Goal: Transaction & Acquisition: Purchase product/service

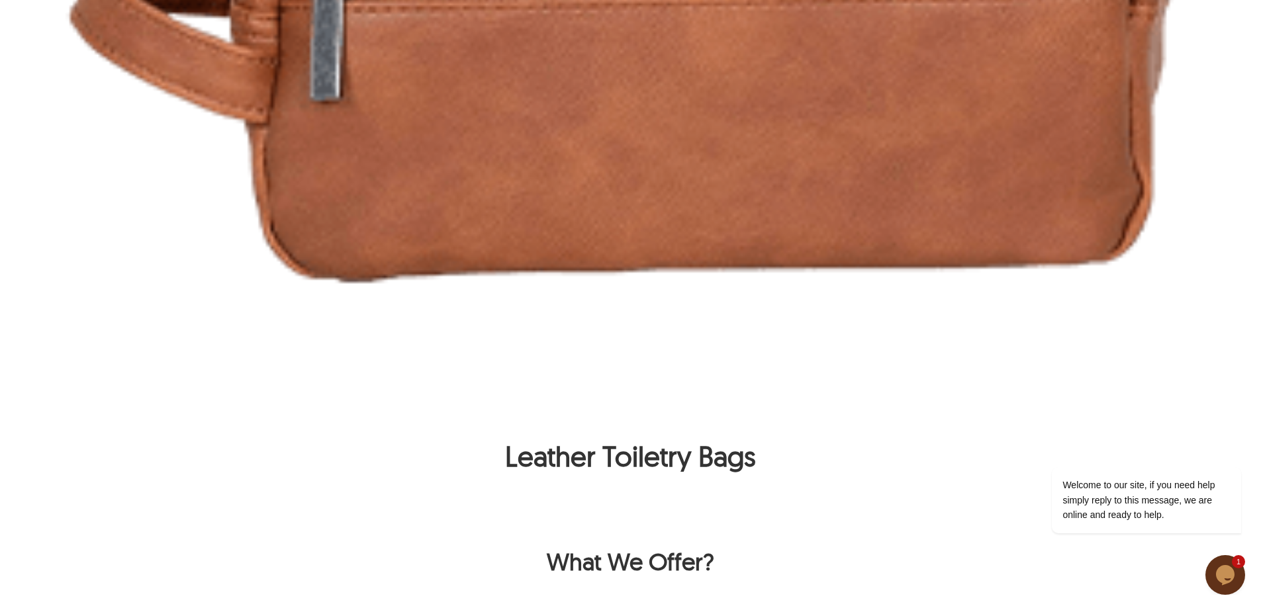
scroll to position [4701, 0]
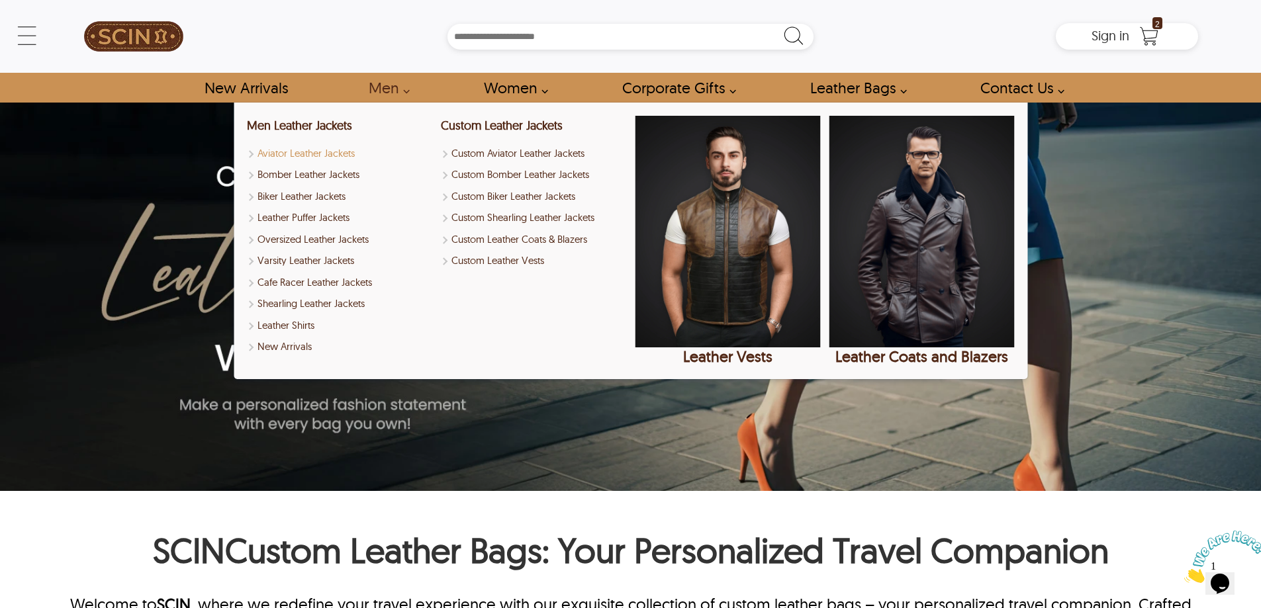
click at [318, 147] on link "Aviator Leather Jackets" at bounding box center [339, 153] width 185 height 15
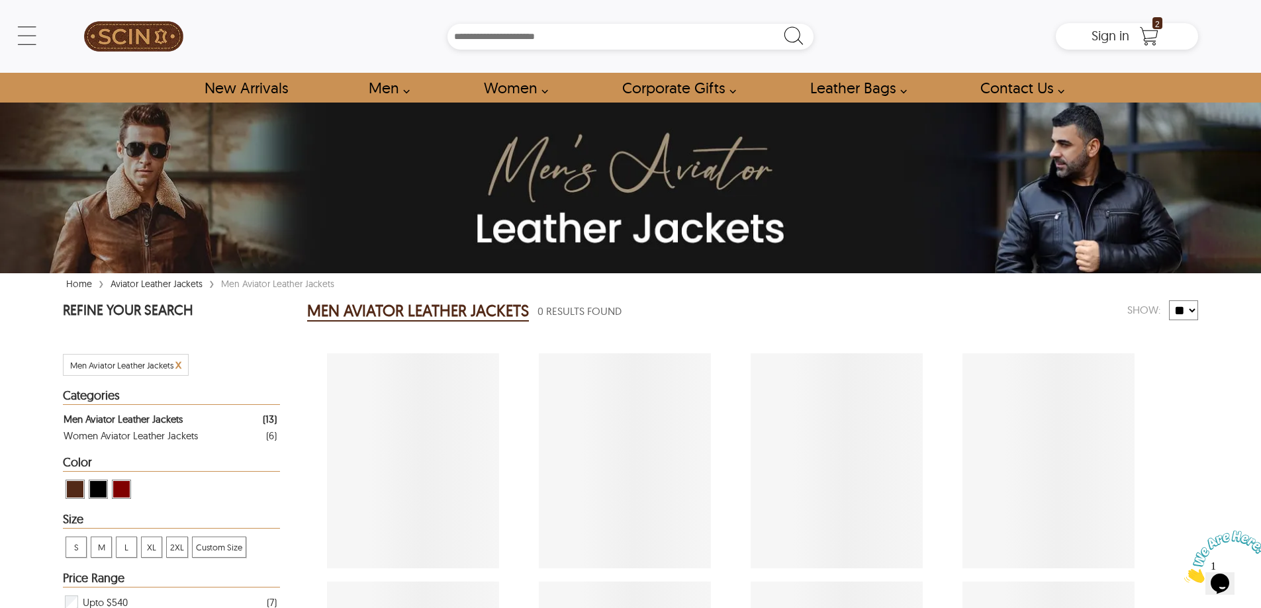
select select "********"
